Goal: Task Accomplishment & Management: Use online tool/utility

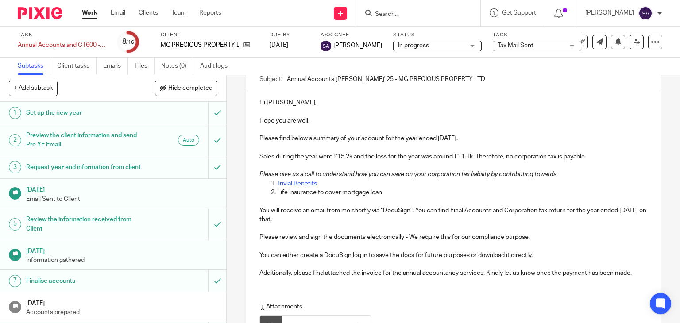
scroll to position [199, 0]
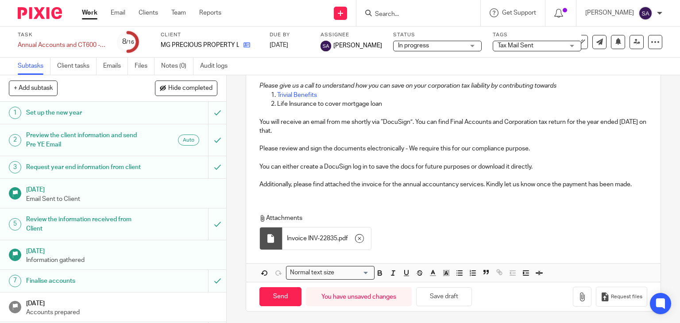
click at [247, 47] on icon at bounding box center [247, 45] width 7 height 7
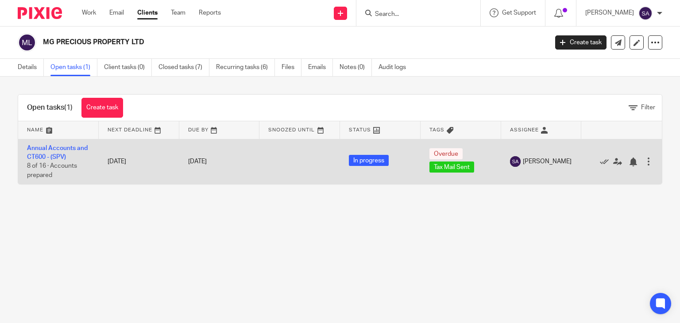
click at [76, 144] on td "Annual Accounts and CT600 - (SPV) 8 of 16 · Accounts prepared" at bounding box center [58, 161] width 81 height 45
click at [76, 145] on link "Annual Accounts and CT600 - (SPV)" at bounding box center [57, 152] width 61 height 15
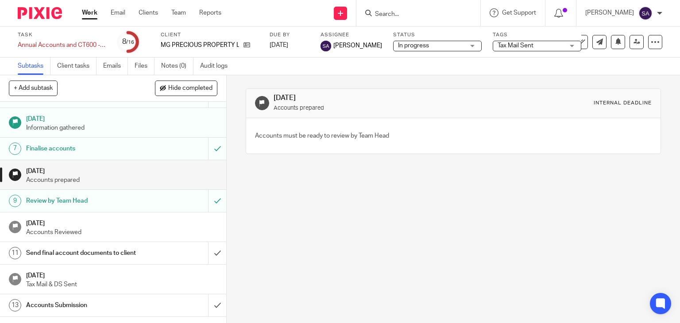
scroll to position [133, 0]
click at [144, 260] on div "Send final account documents to client" at bounding box center [112, 252] width 173 height 13
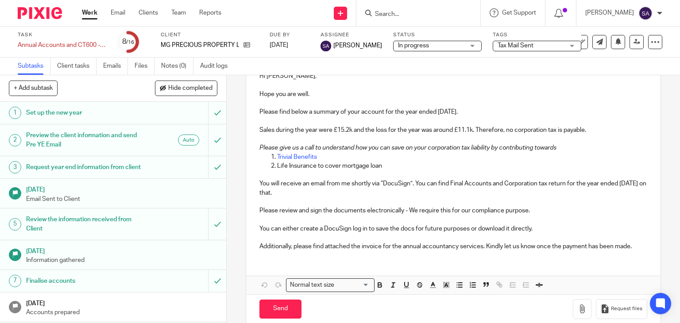
scroll to position [126, 0]
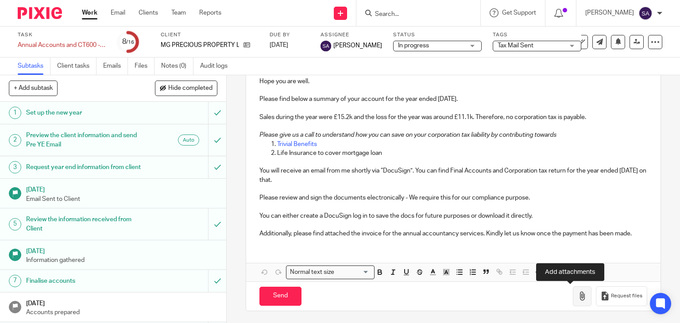
click at [578, 292] on icon "button" at bounding box center [582, 296] width 9 height 9
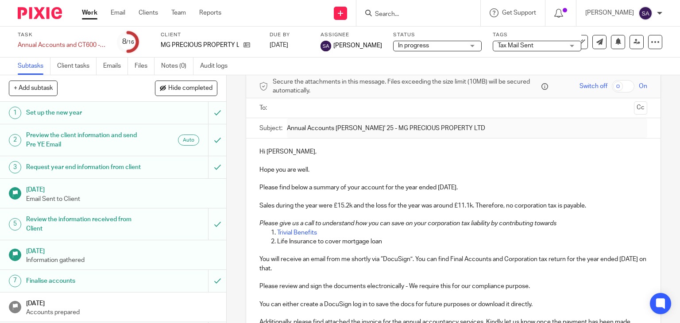
scroll to position [0, 0]
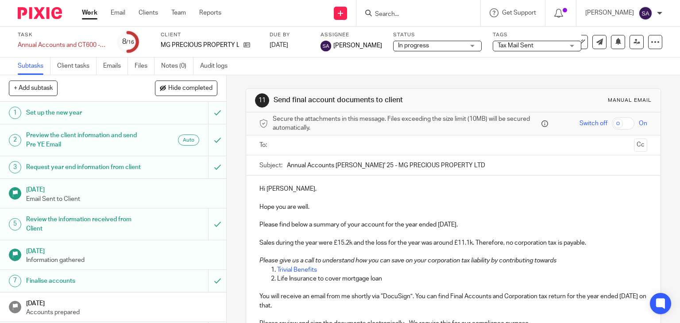
click at [295, 149] on input "text" at bounding box center [453, 145] width 355 height 10
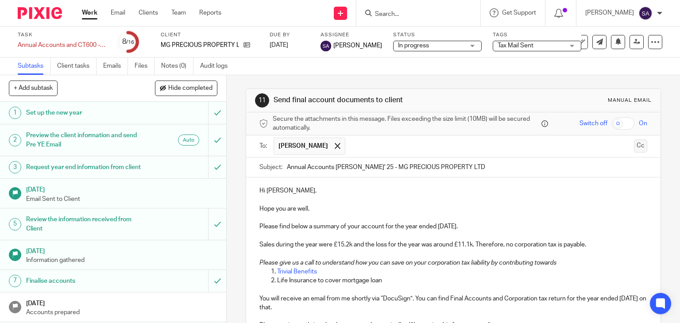
click at [634, 146] on button "Cc" at bounding box center [640, 146] width 13 height 13
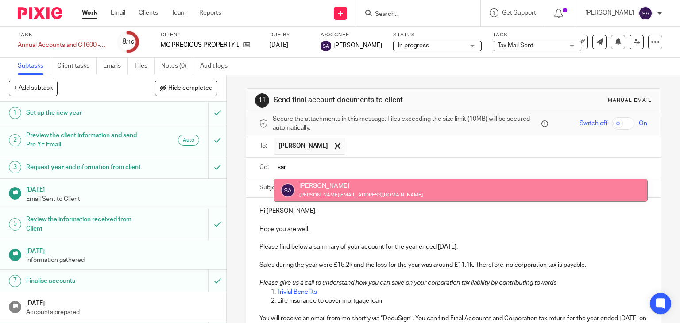
type input "sar"
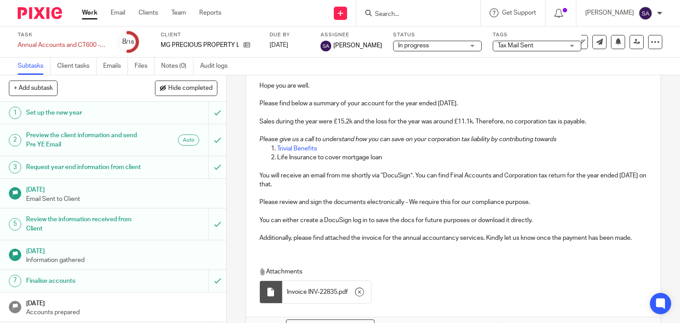
scroll to position [199, 0]
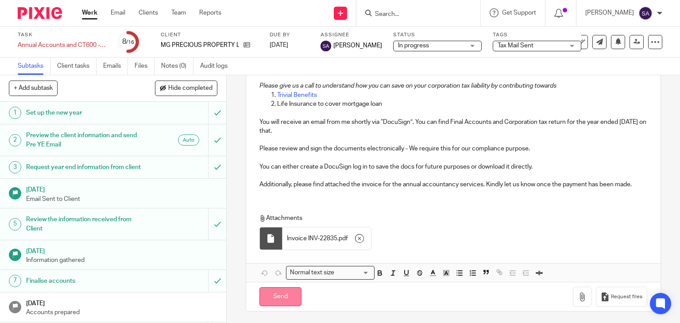
click at [266, 293] on input "Send" at bounding box center [281, 297] width 42 height 19
type input "Sent"
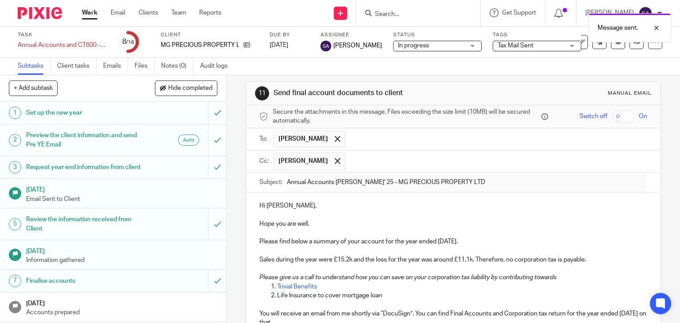
scroll to position [0, 0]
